Goal: Submit feedback/report problem: Submit feedback/report problem

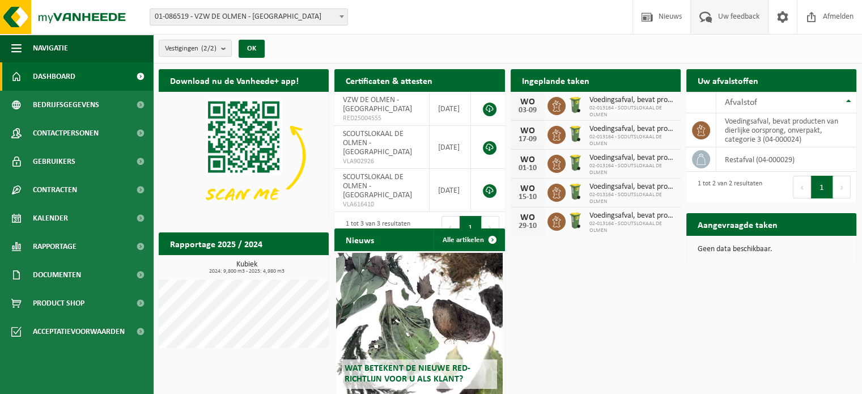
click at [732, 15] on span "Uw feedback" at bounding box center [738, 16] width 47 height 33
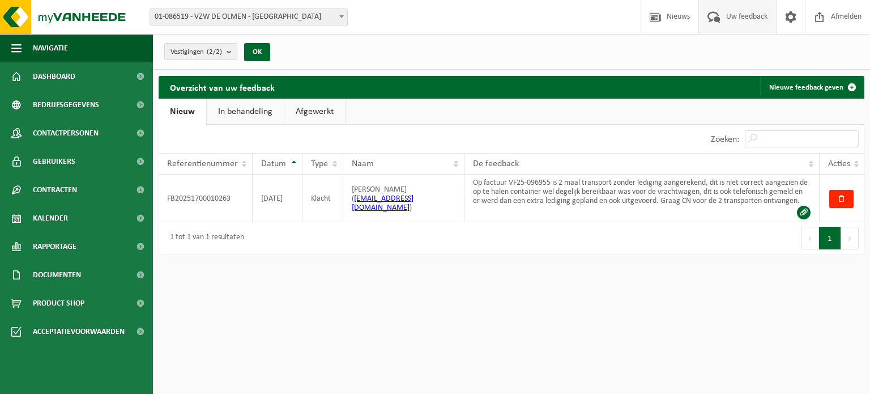
click at [248, 108] on link "In behandeling" at bounding box center [245, 112] width 77 height 26
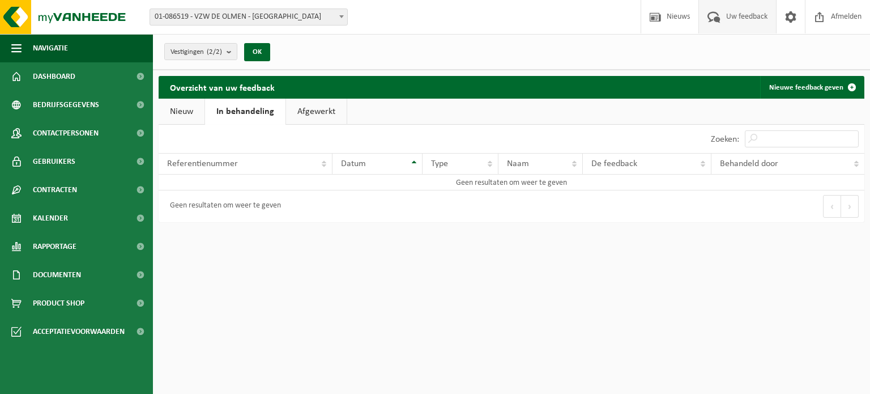
click at [316, 108] on link "Afgewerkt" at bounding box center [316, 112] width 61 height 26
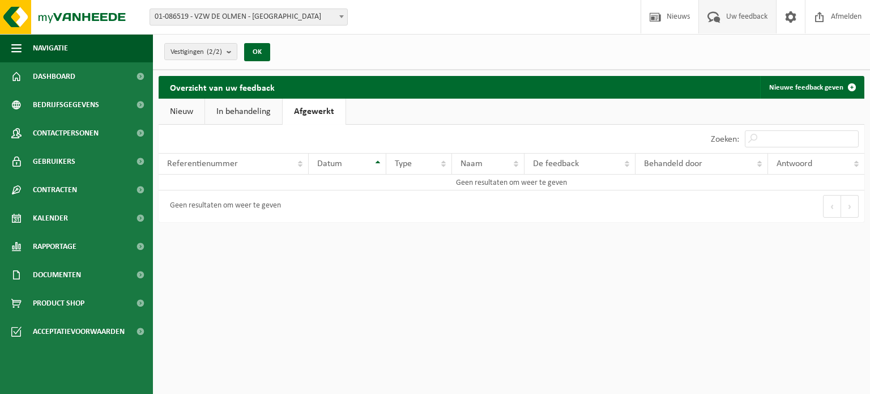
click at [185, 108] on link "Nieuw" at bounding box center [182, 112] width 46 height 26
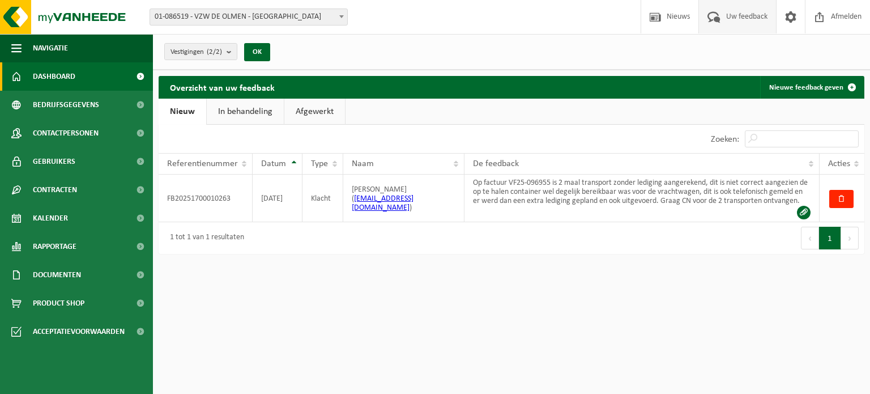
click at [41, 78] on span "Dashboard" at bounding box center [54, 76] width 42 height 28
